Goal: Task Accomplishment & Management: Complete application form

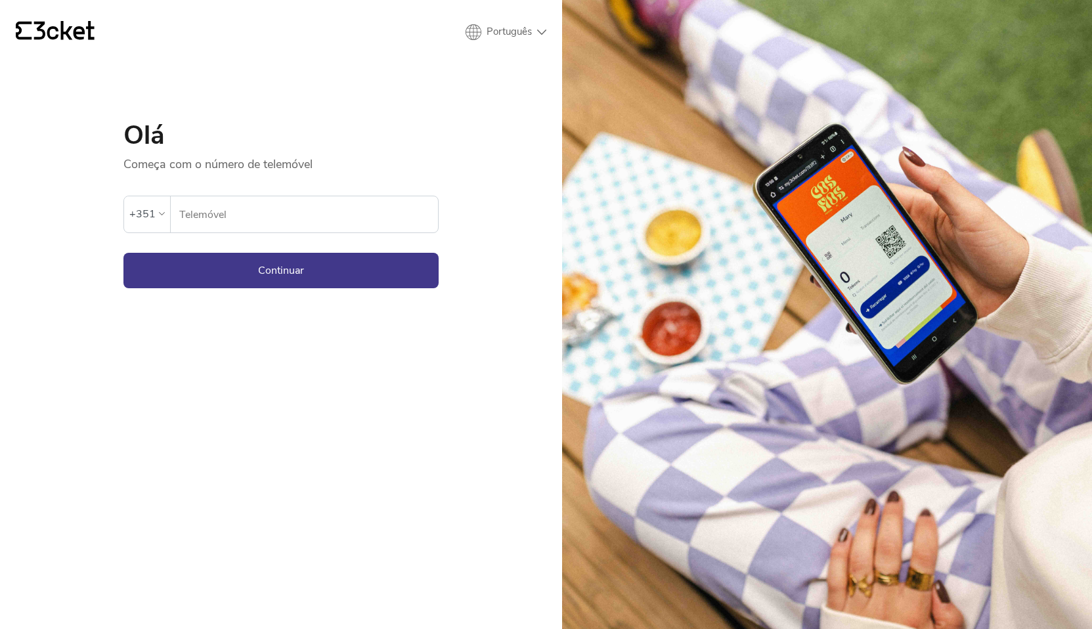
click at [284, 220] on input "Telemóvel" at bounding box center [308, 214] width 259 height 36
type input "910744065"
click at [310, 263] on button "Continuar" at bounding box center [280, 270] width 315 height 35
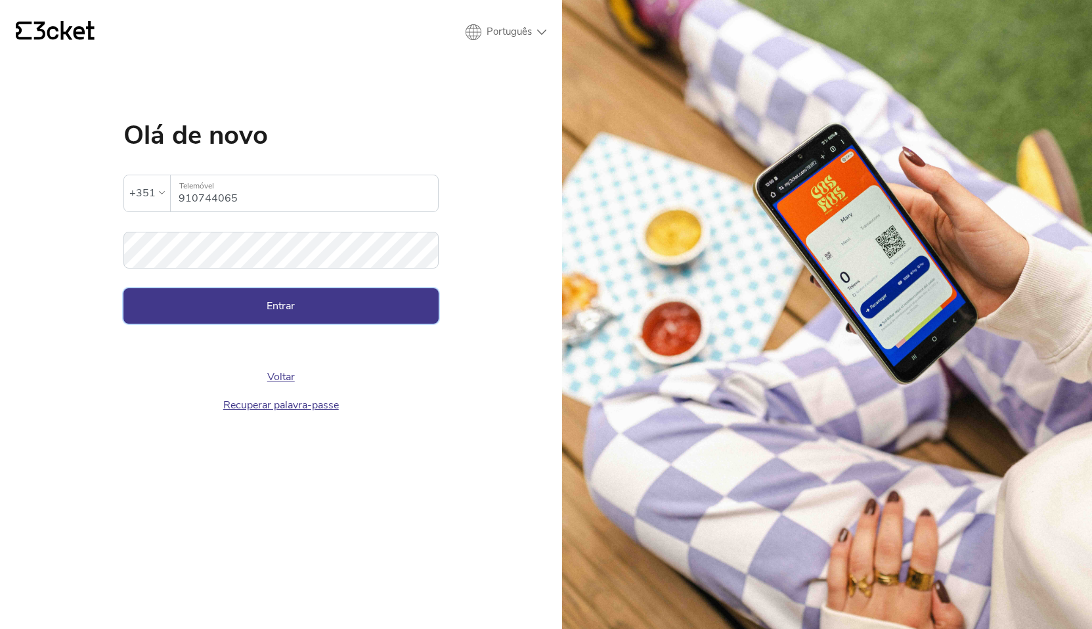
click at [377, 310] on button "Entrar" at bounding box center [280, 305] width 315 height 35
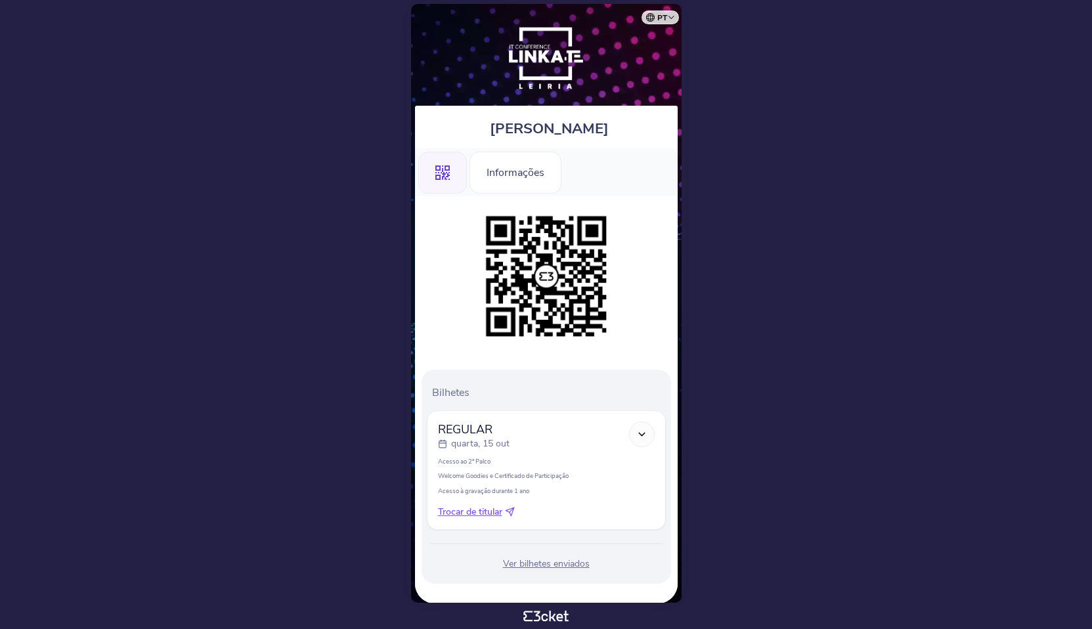
click at [453, 174] on div ".st0{fill-rule:evenodd;clip-rule:evenodd;}" at bounding box center [442, 173] width 49 height 42
click at [530, 171] on div "Informações" at bounding box center [515, 173] width 92 height 42
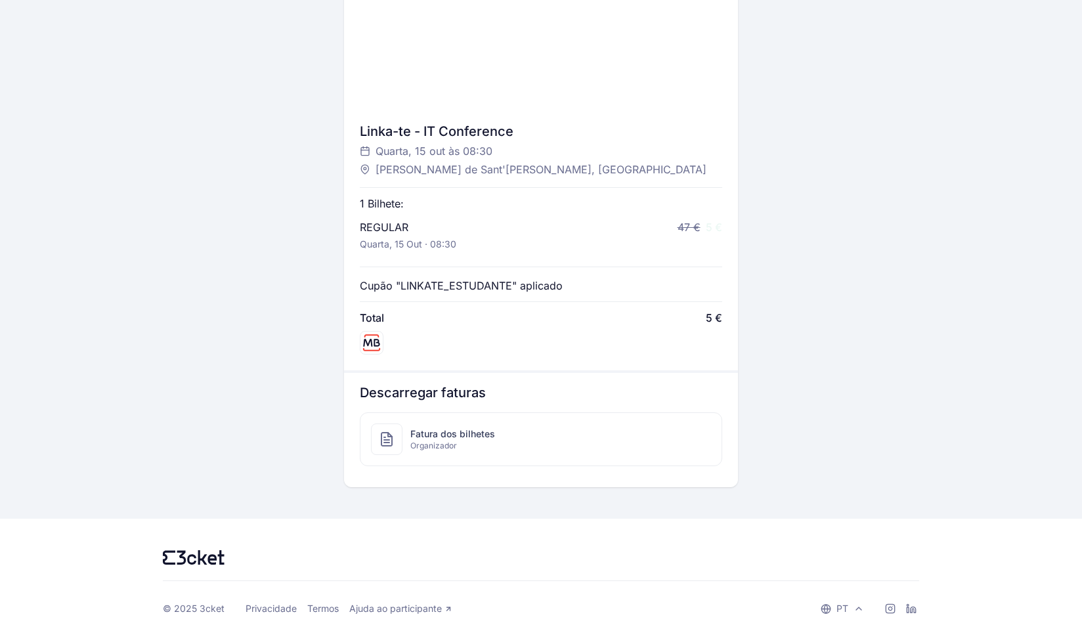
scroll to position [439, 0]
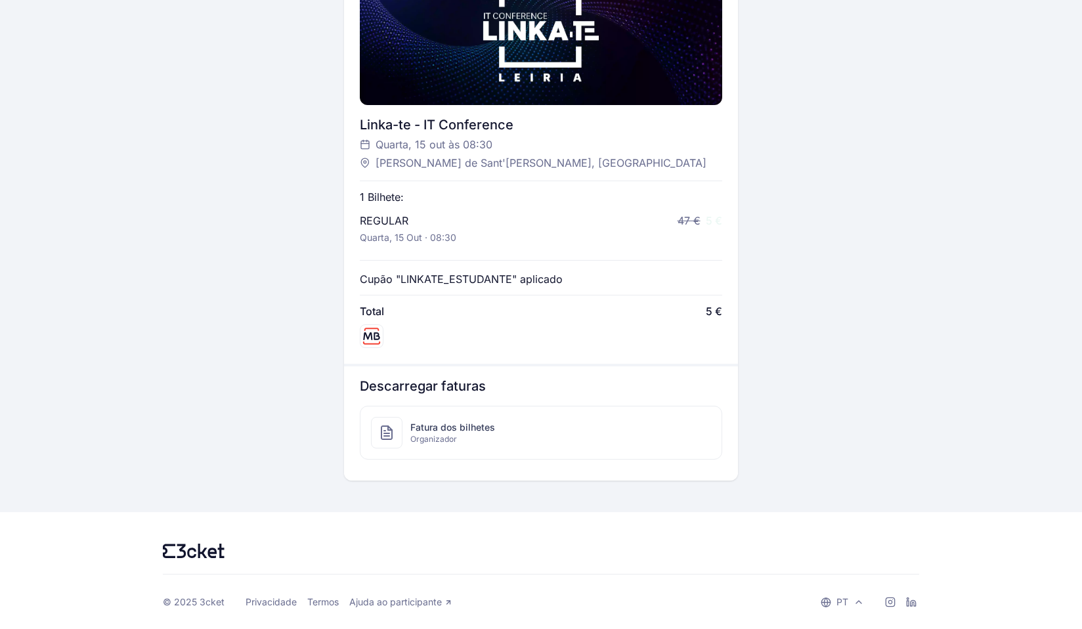
click at [454, 443] on span "Organizador" at bounding box center [452, 439] width 85 height 11
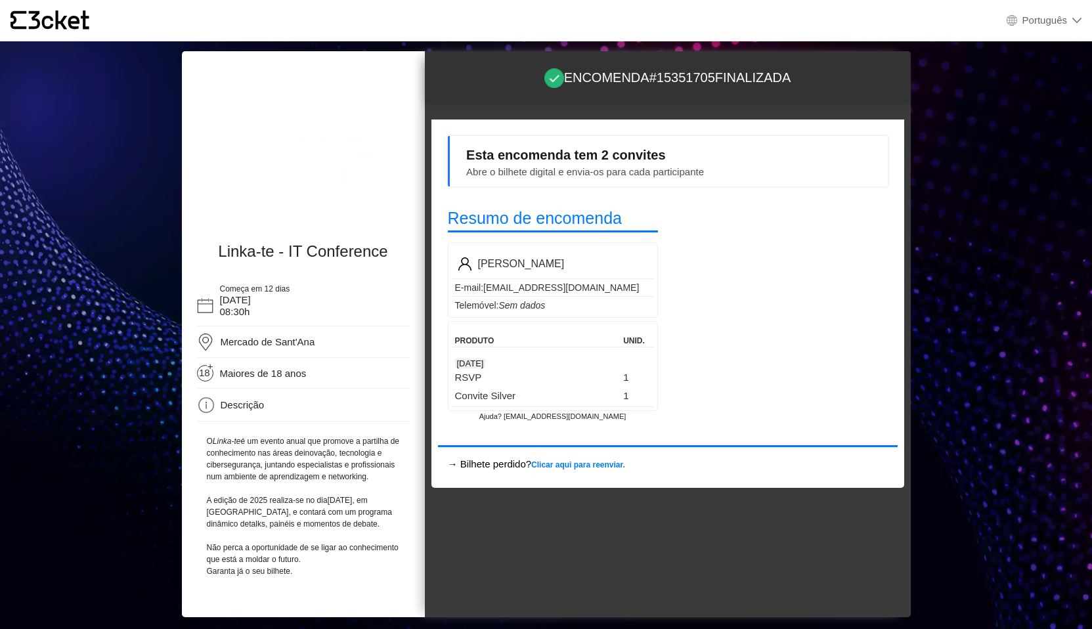
select select "pt_PT"
click at [687, 179] on div "Abre o bilhete digital e envia-os para cada participante" at bounding box center [585, 172] width 238 height 15
click at [584, 157] on div "Esta encomenda tem 2 convites Abre o bilhete digital e envia-os para cada parti…" at bounding box center [580, 162] width 246 height 35
click at [763, 295] on div at bounding box center [783, 314] width 230 height 236
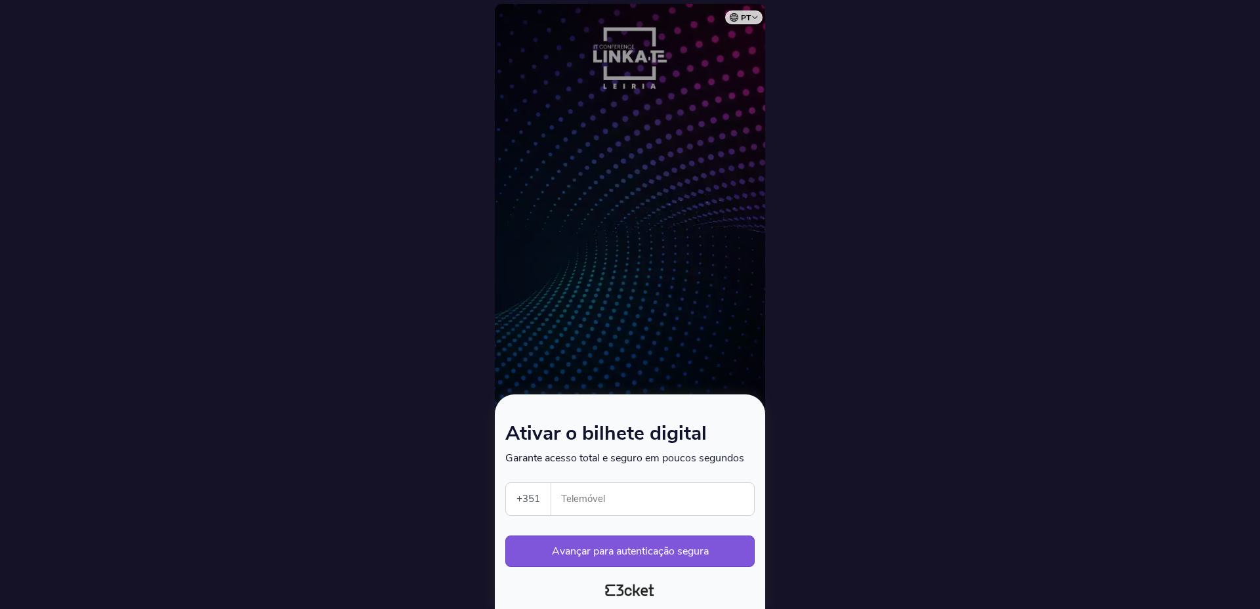
click at [652, 499] on input "Telemóvel" at bounding box center [658, 499] width 192 height 32
type input "910744065"
click at [603, 560] on button "Avançar para autenticação segura" at bounding box center [629, 552] width 249 height 32
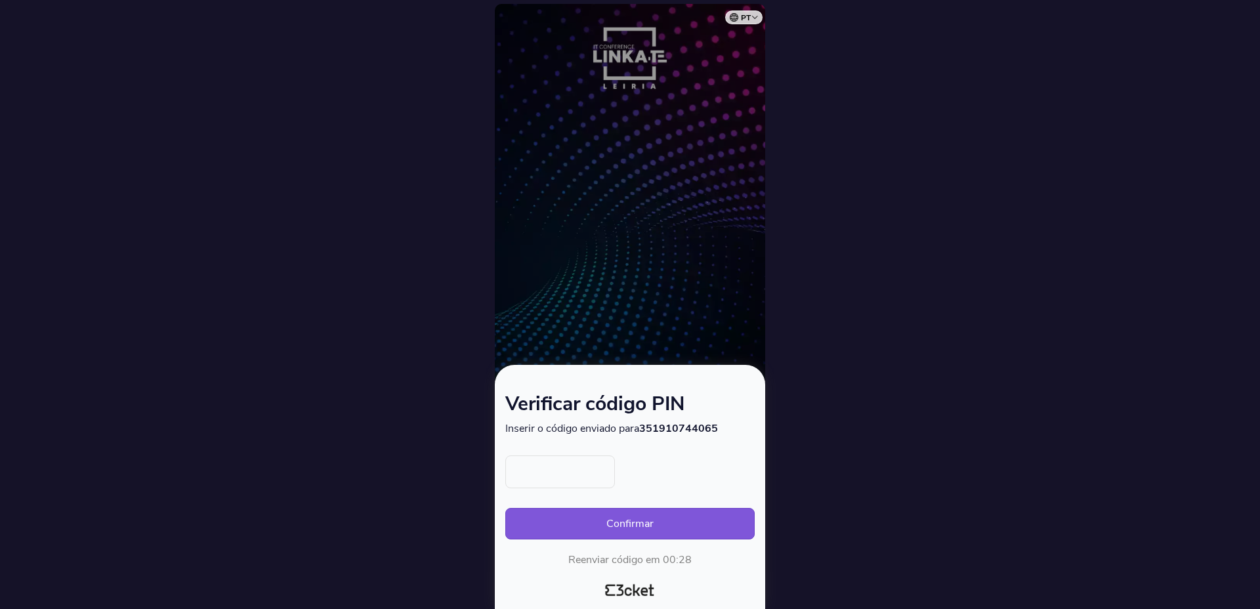
click at [539, 461] on input "text" at bounding box center [560, 472] width 110 height 33
type input "4306"
click at [658, 522] on button "Confirmar" at bounding box center [629, 524] width 249 height 32
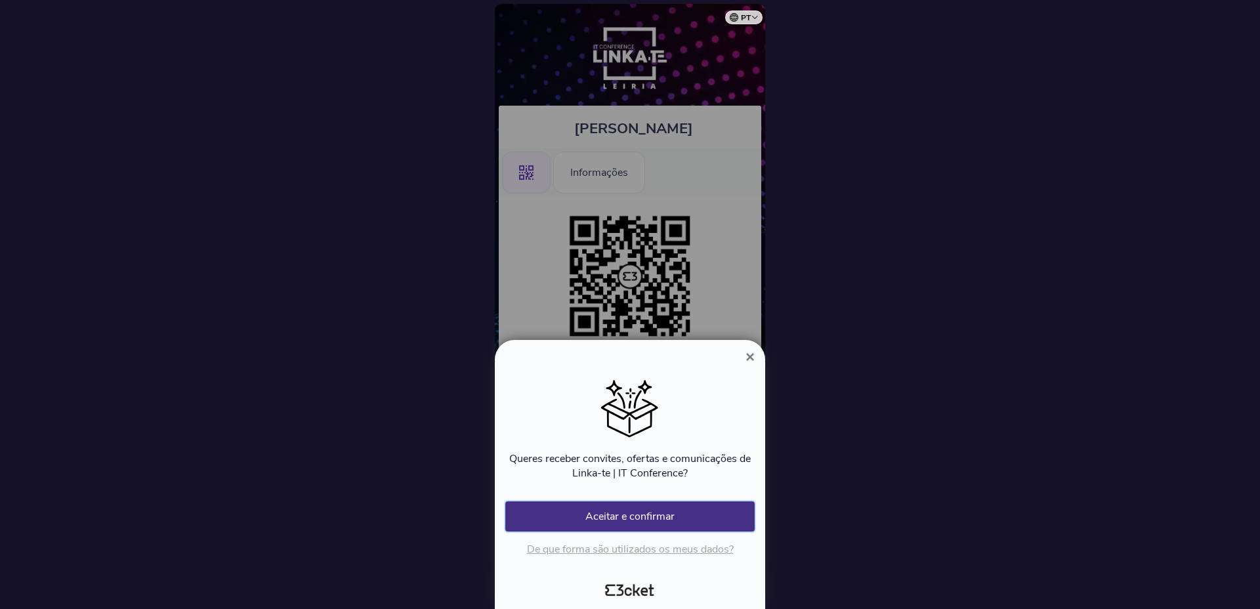
click at [634, 518] on button "Aceitar e confirmar" at bounding box center [629, 516] width 249 height 30
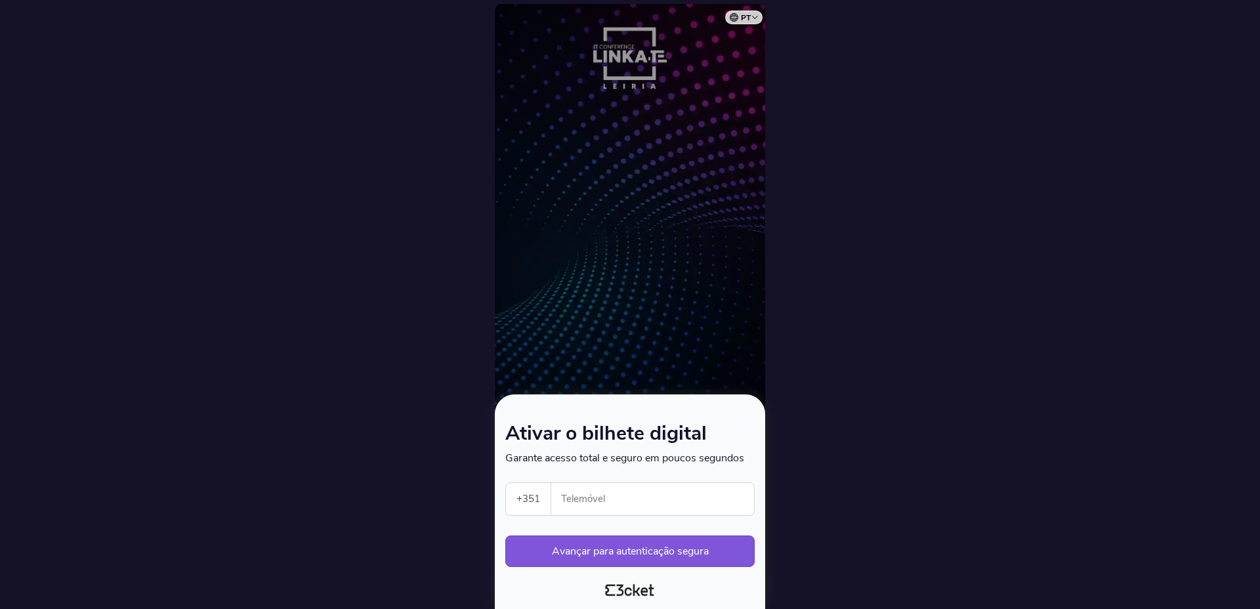
click at [649, 490] on input "Telemóvel" at bounding box center [658, 499] width 192 height 32
type input "969636606"
click at [711, 557] on button "Avançar para autenticação segura" at bounding box center [629, 552] width 249 height 32
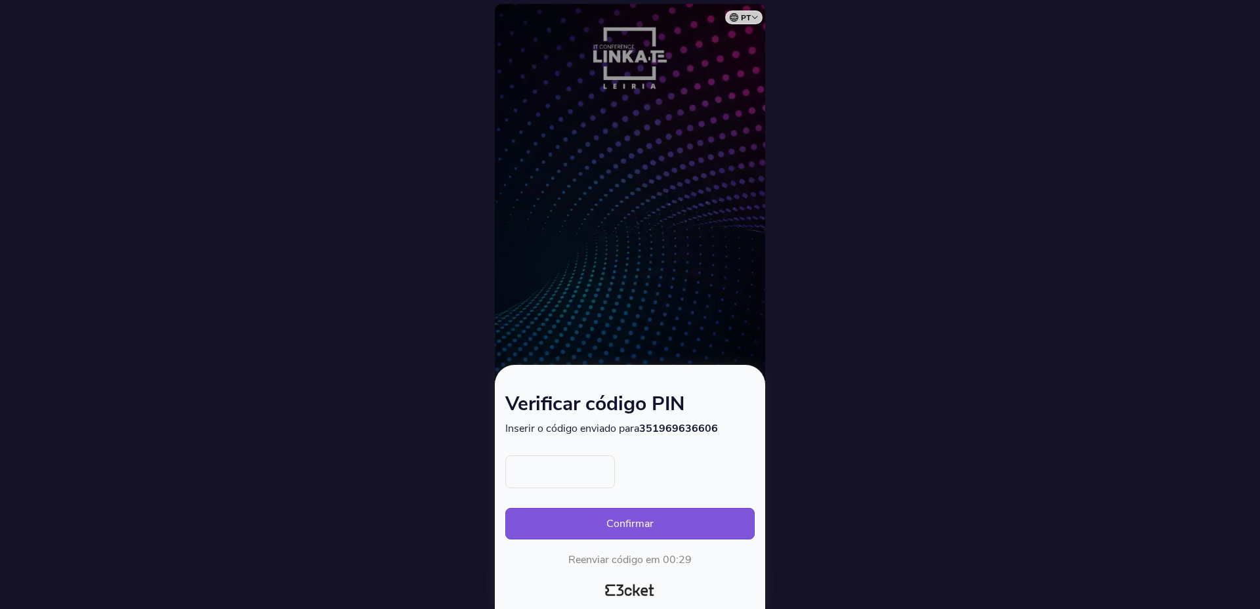
click at [553, 477] on input "text" at bounding box center [560, 472] width 110 height 33
type input "6084"
click at [664, 529] on button "Confirmar" at bounding box center [629, 524] width 249 height 32
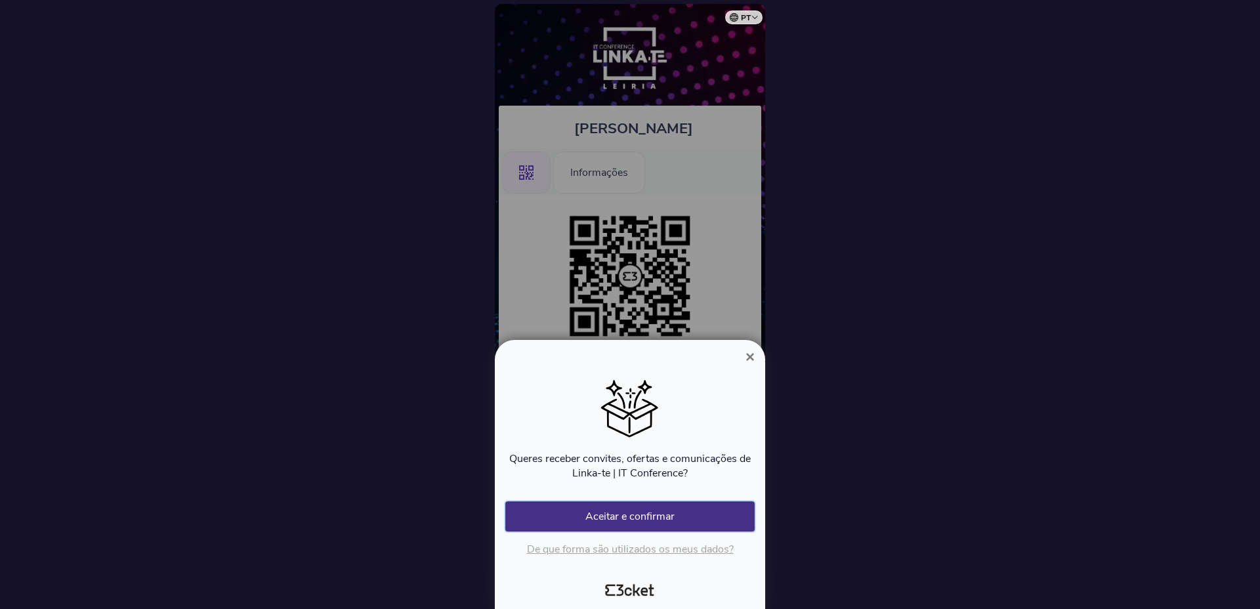
click at [670, 517] on button "Aceitar e confirmar" at bounding box center [629, 516] width 249 height 30
